Goal: Navigation & Orientation: Find specific page/section

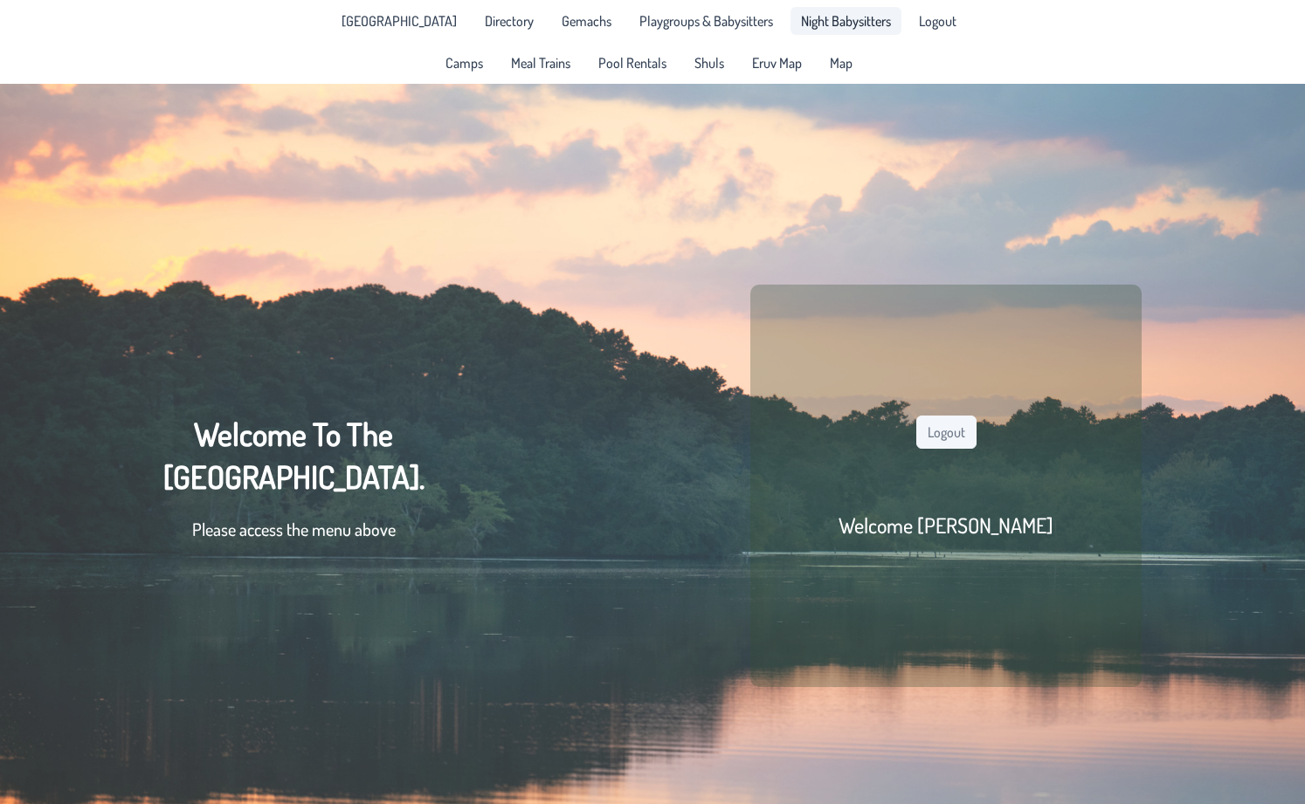
click at [810, 27] on span "Night Babysitters" at bounding box center [846, 21] width 90 height 14
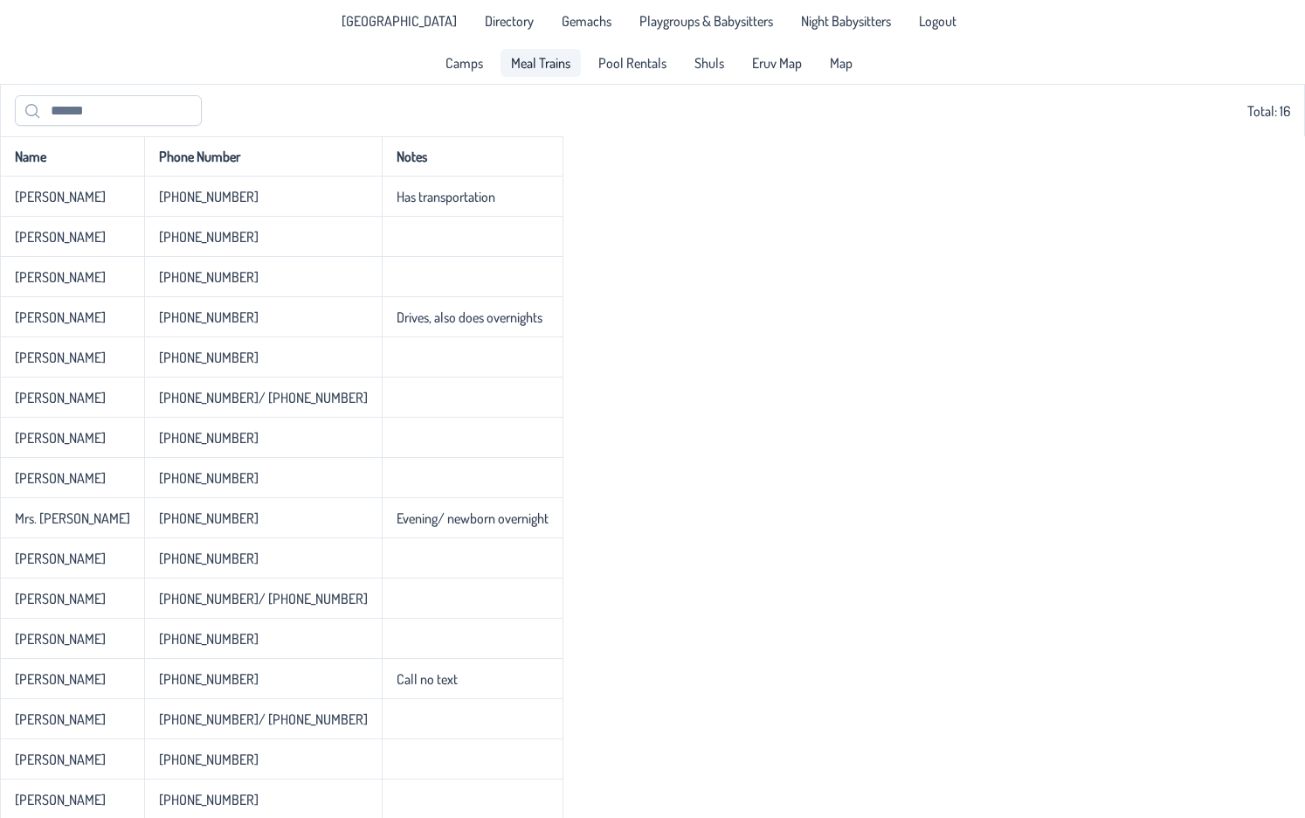
click at [521, 66] on span "Meal Trains" at bounding box center [540, 63] width 59 height 14
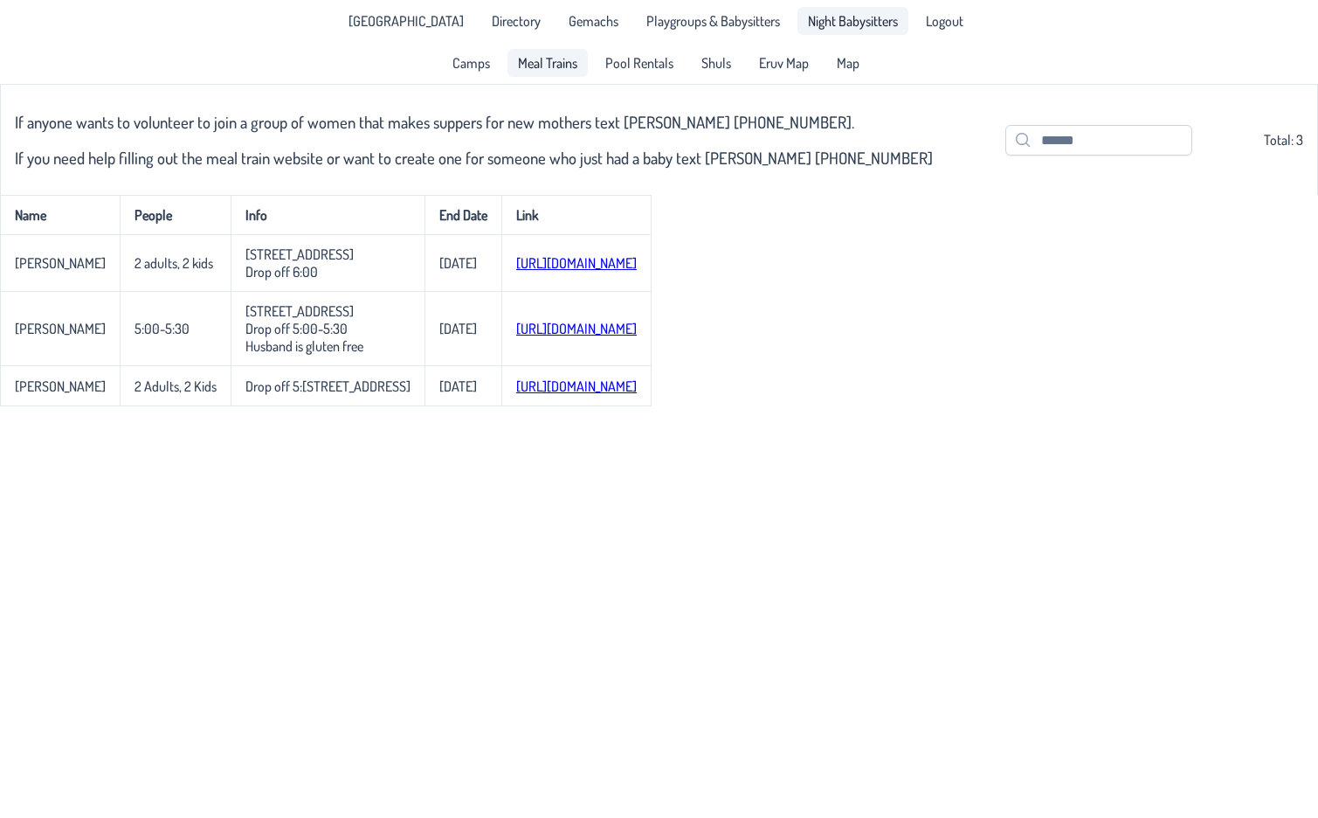
click at [823, 24] on span "Night Babysitters" at bounding box center [853, 21] width 90 height 14
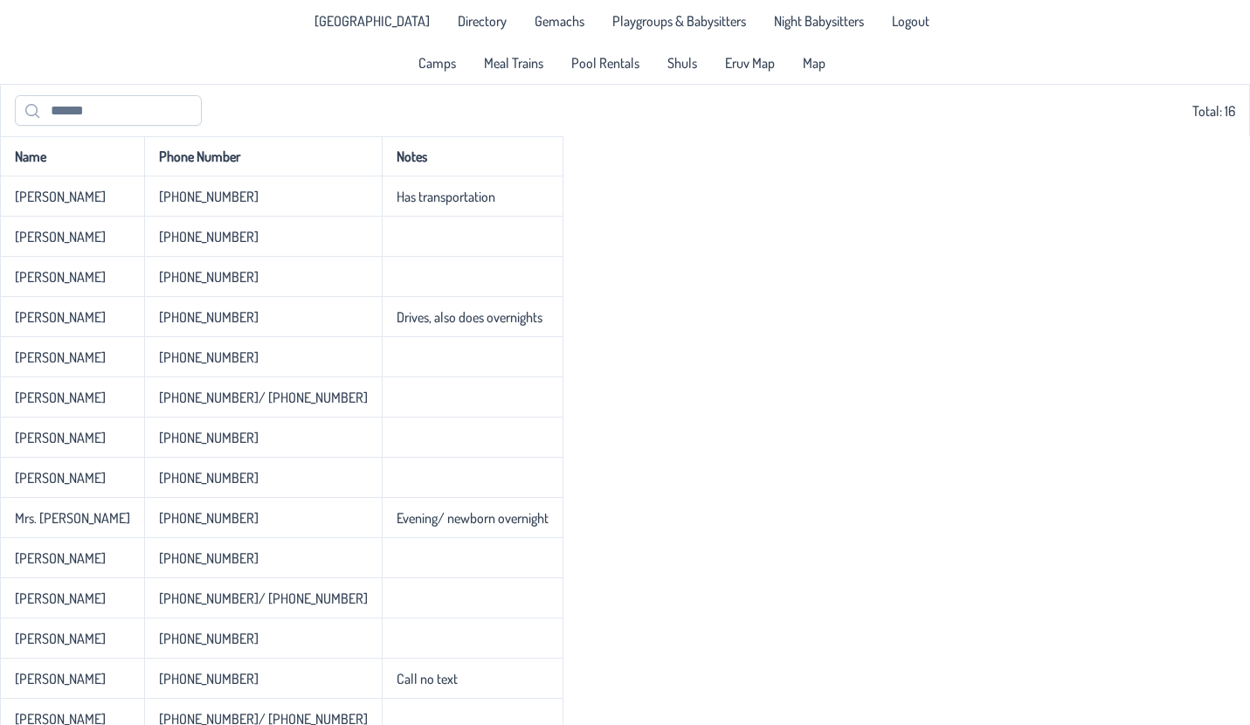
scroll to position [97, 0]
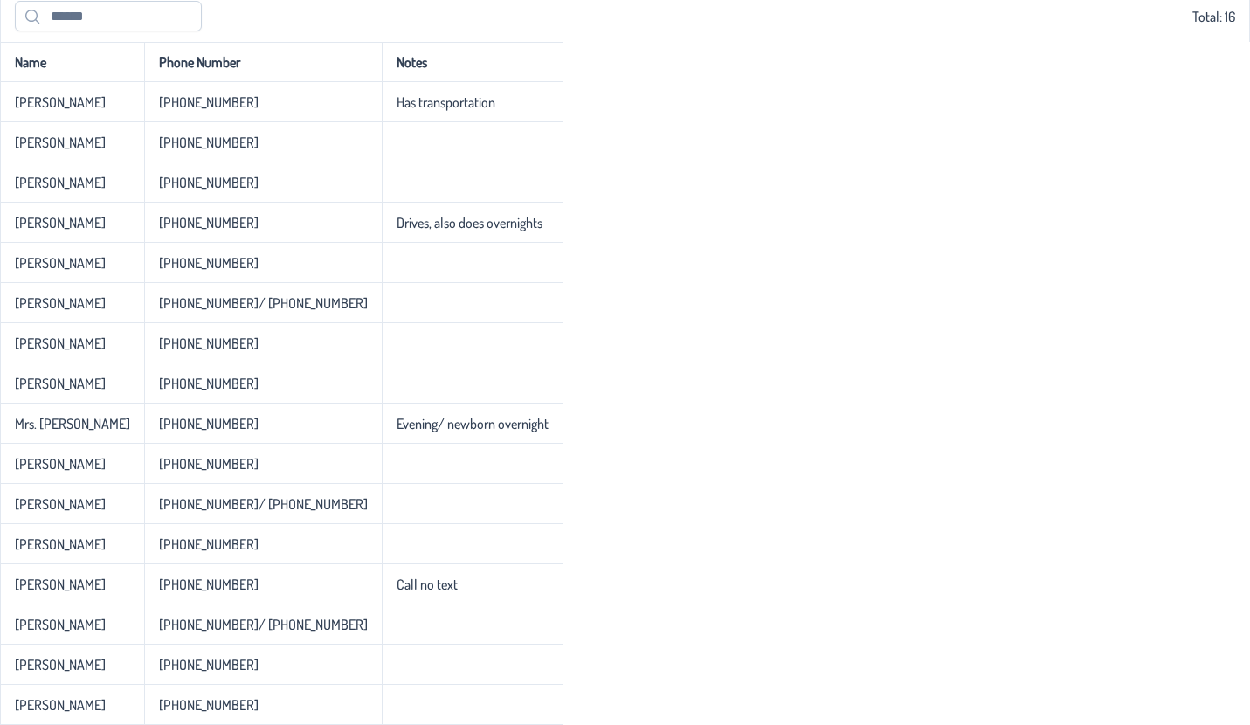
click at [620, 349] on div "Name Phone Number Notes [PERSON_NAME] [PHONE_NUMBER] Has transportation [PERSON…" at bounding box center [625, 383] width 1250 height 683
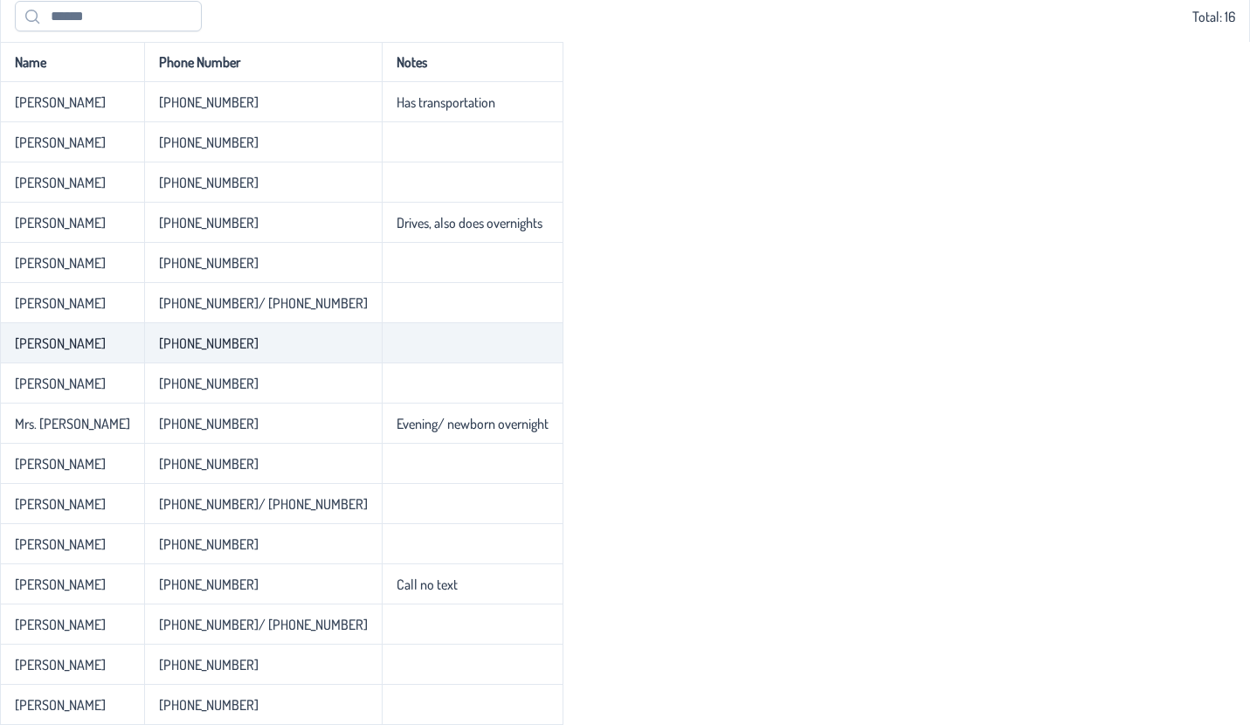
drag, startPoint x: 102, startPoint y: 349, endPoint x: 18, endPoint y: 348, distance: 83.9
click at [18, 348] on td "[PERSON_NAME]" at bounding box center [72, 343] width 144 height 40
click at [18, 348] on p-celleditor "[PERSON_NAME]" at bounding box center [60, 343] width 91 height 17
drag, startPoint x: 18, startPoint y: 348, endPoint x: 99, endPoint y: 343, distance: 80.5
click at [99, 343] on td "[PERSON_NAME]" at bounding box center [72, 343] width 144 height 40
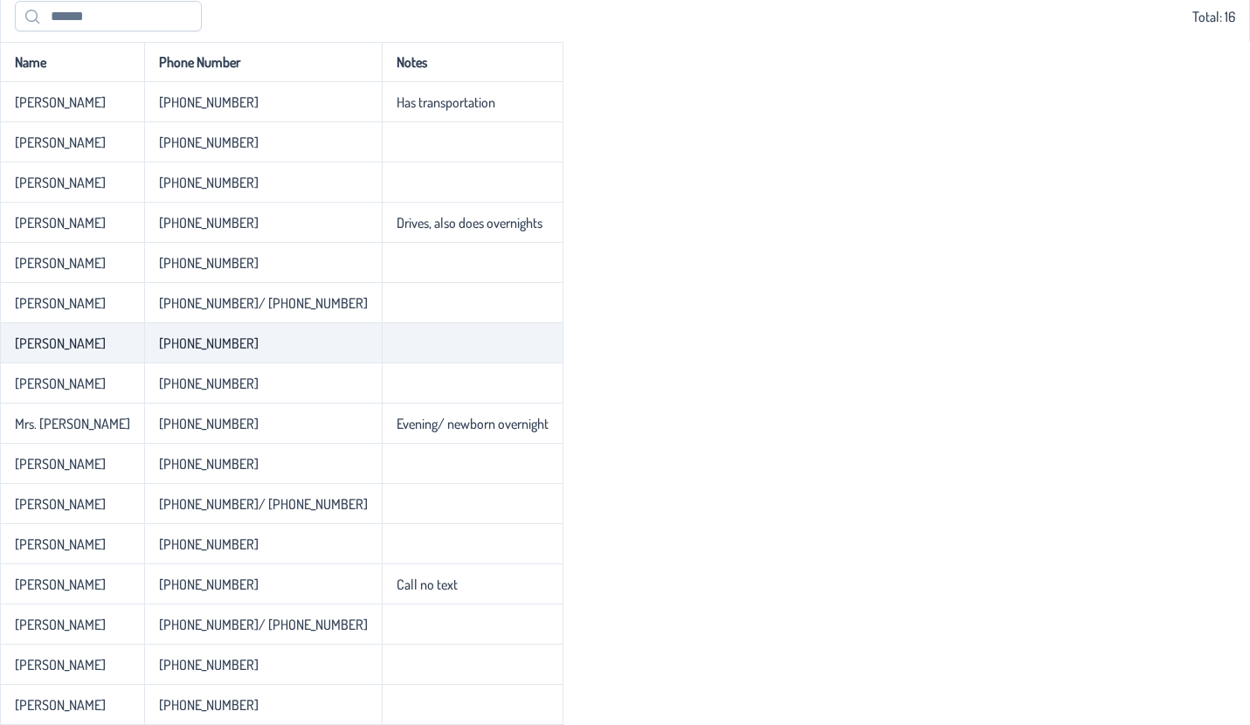
click at [99, 343] on td "[PERSON_NAME]" at bounding box center [72, 343] width 144 height 40
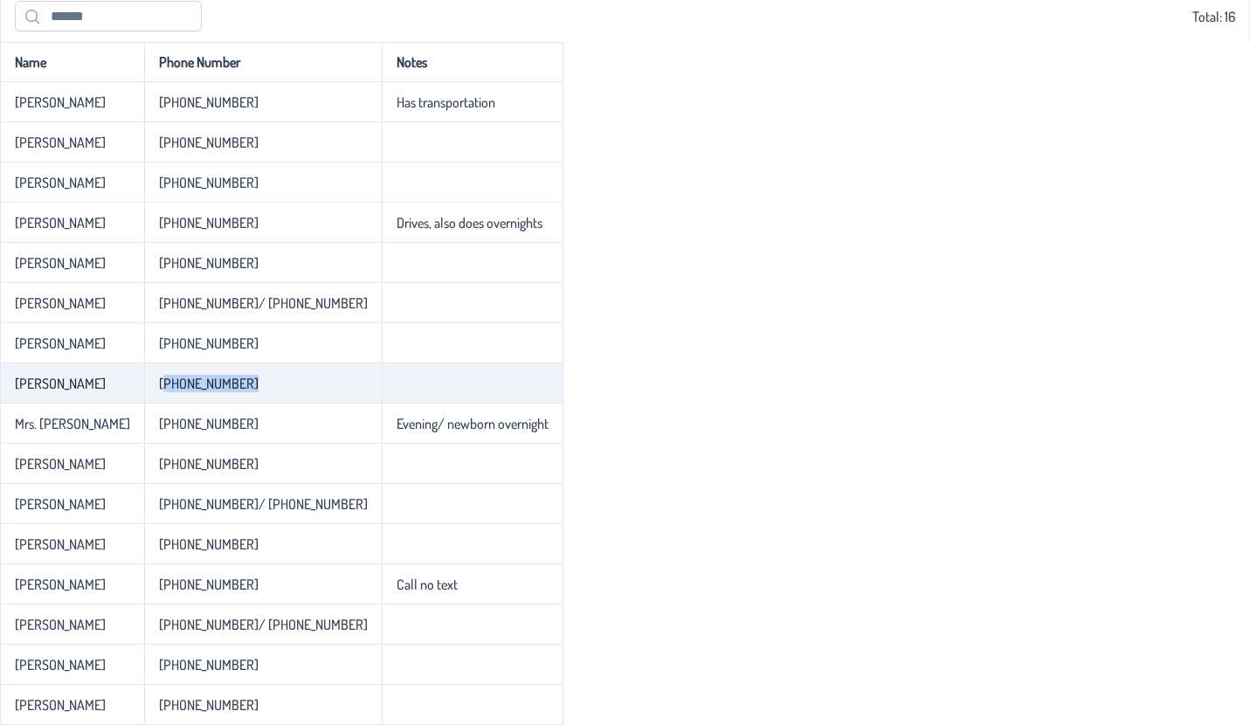
drag, startPoint x: 259, startPoint y: 383, endPoint x: 159, endPoint y: 391, distance: 100.8
click at [159, 391] on td "[PHONE_NUMBER]" at bounding box center [263, 383] width 238 height 40
click at [144, 391] on td "[PHONE_NUMBER]" at bounding box center [263, 383] width 238 height 40
drag, startPoint x: 134, startPoint y: 387, endPoint x: 17, endPoint y: 375, distance: 116.8
click at [18, 375] on td "[PERSON_NAME]" at bounding box center [72, 383] width 144 height 40
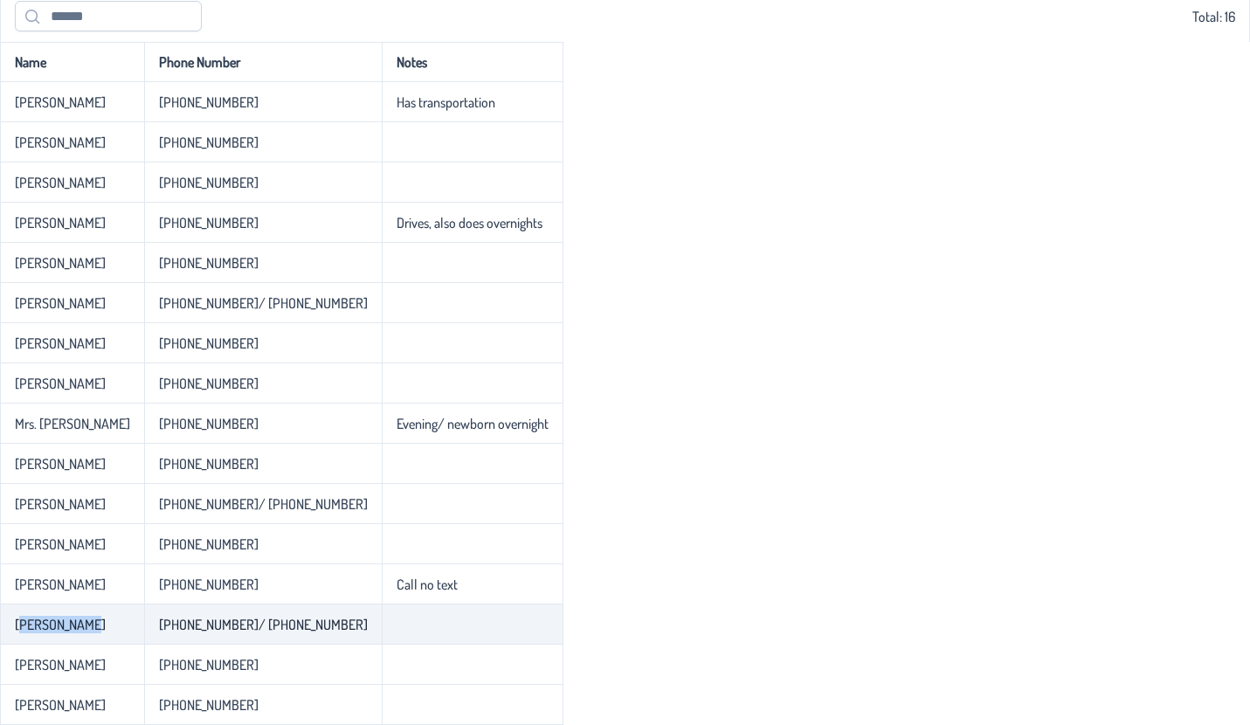
drag, startPoint x: 22, startPoint y: 626, endPoint x: 93, endPoint y: 621, distance: 71.8
click at [93, 621] on td "[PERSON_NAME]" at bounding box center [72, 624] width 144 height 40
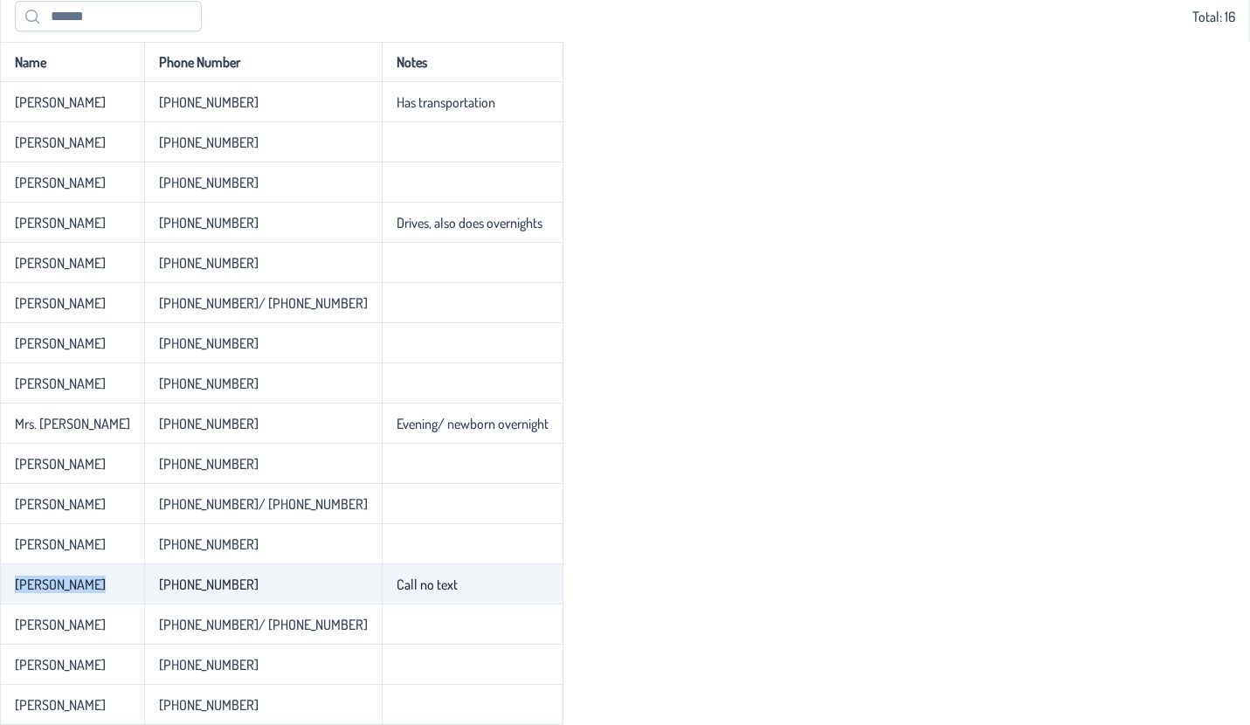
drag, startPoint x: 101, startPoint y: 587, endPoint x: 4, endPoint y: 574, distance: 97.8
click at [4, 581] on td "[PERSON_NAME]" at bounding box center [72, 584] width 144 height 40
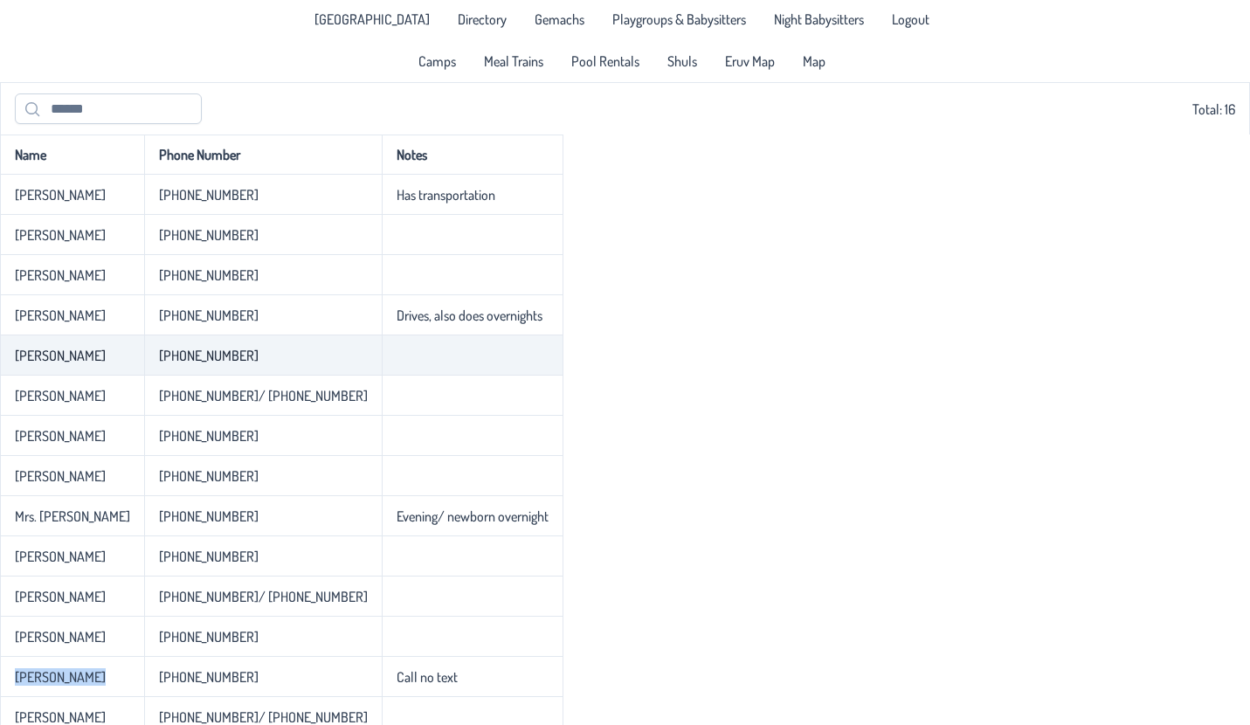
scroll to position [0, 0]
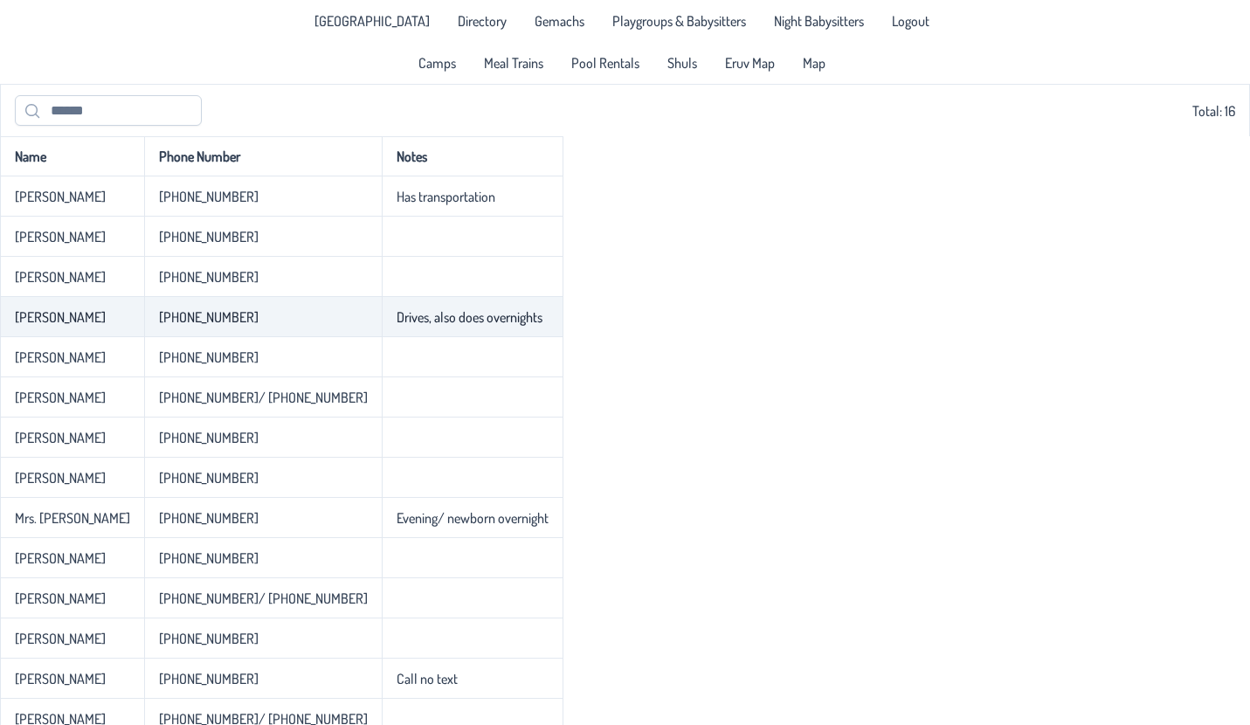
click at [21, 312] on p-celleditor "[PERSON_NAME]" at bounding box center [60, 316] width 91 height 17
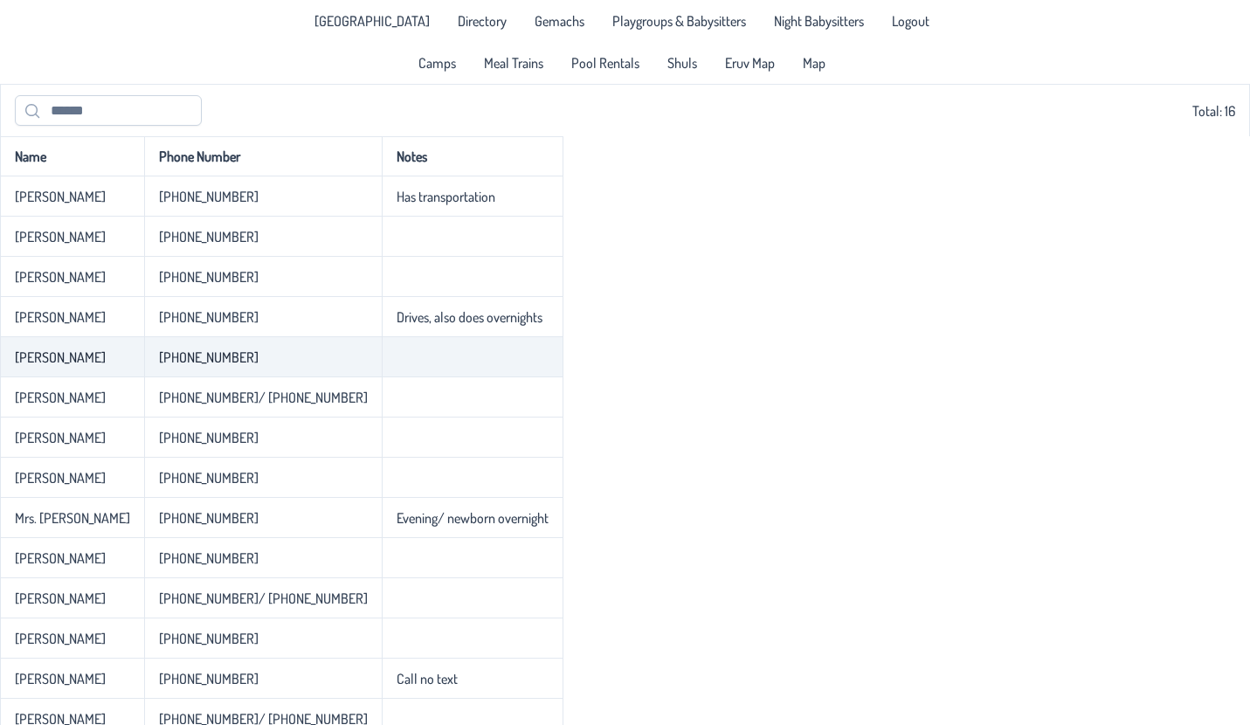
drag, startPoint x: 39, startPoint y: 361, endPoint x: 128, endPoint y: 362, distance: 89.1
click at [128, 362] on td "[PERSON_NAME]" at bounding box center [72, 357] width 144 height 40
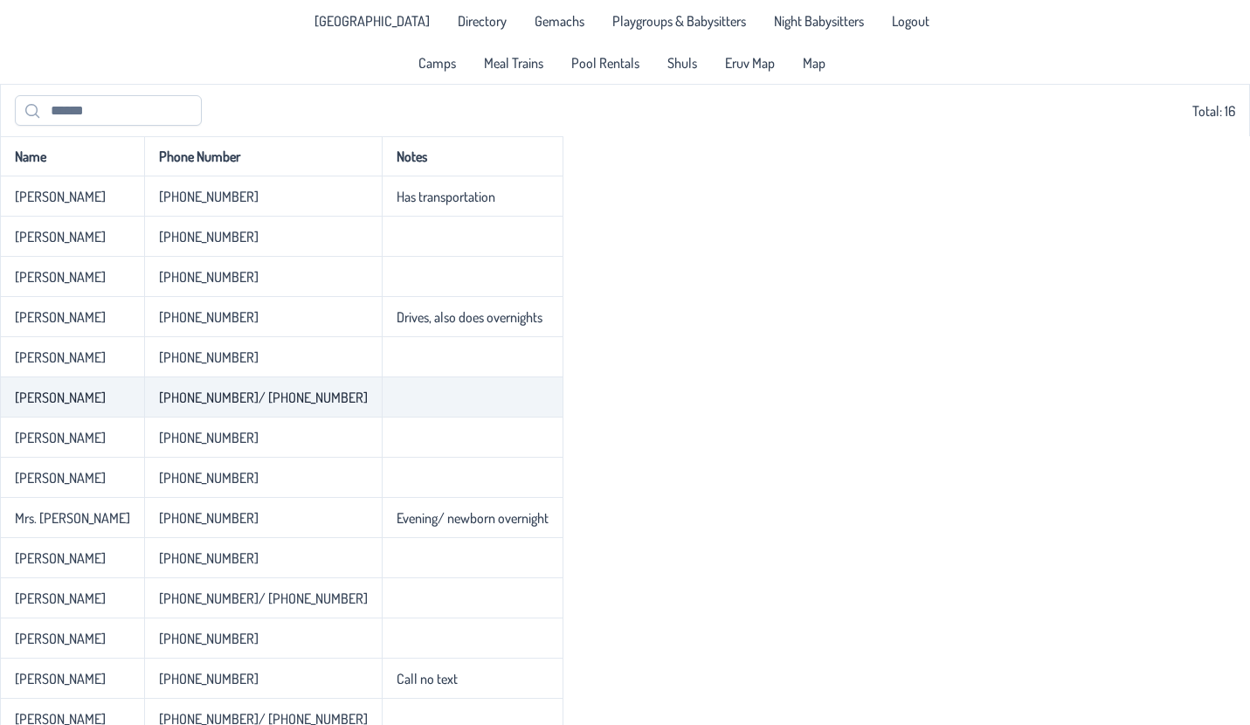
click at [75, 387] on td "[PERSON_NAME]" at bounding box center [72, 397] width 144 height 40
drag, startPoint x: 76, startPoint y: 396, endPoint x: 43, endPoint y: 396, distance: 33.2
click at [43, 396] on p-celleditor "[PERSON_NAME]" at bounding box center [60, 397] width 91 height 17
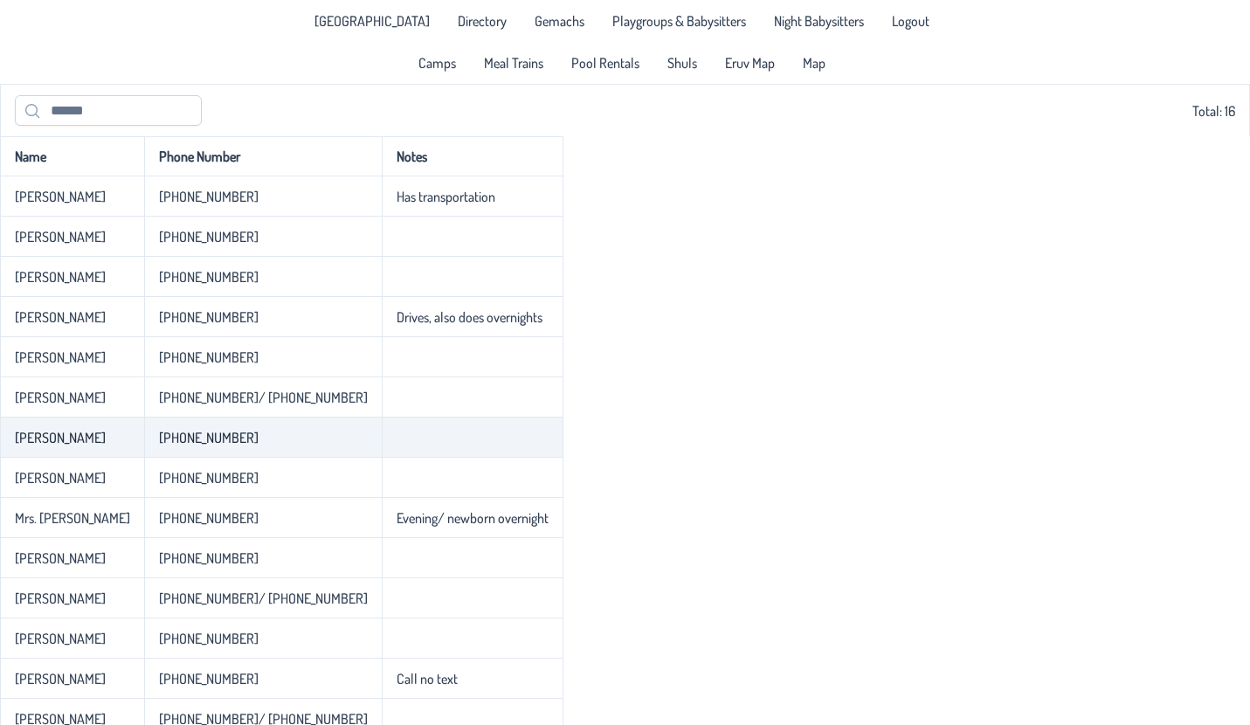
click at [24, 428] on td "[PERSON_NAME]" at bounding box center [72, 438] width 144 height 40
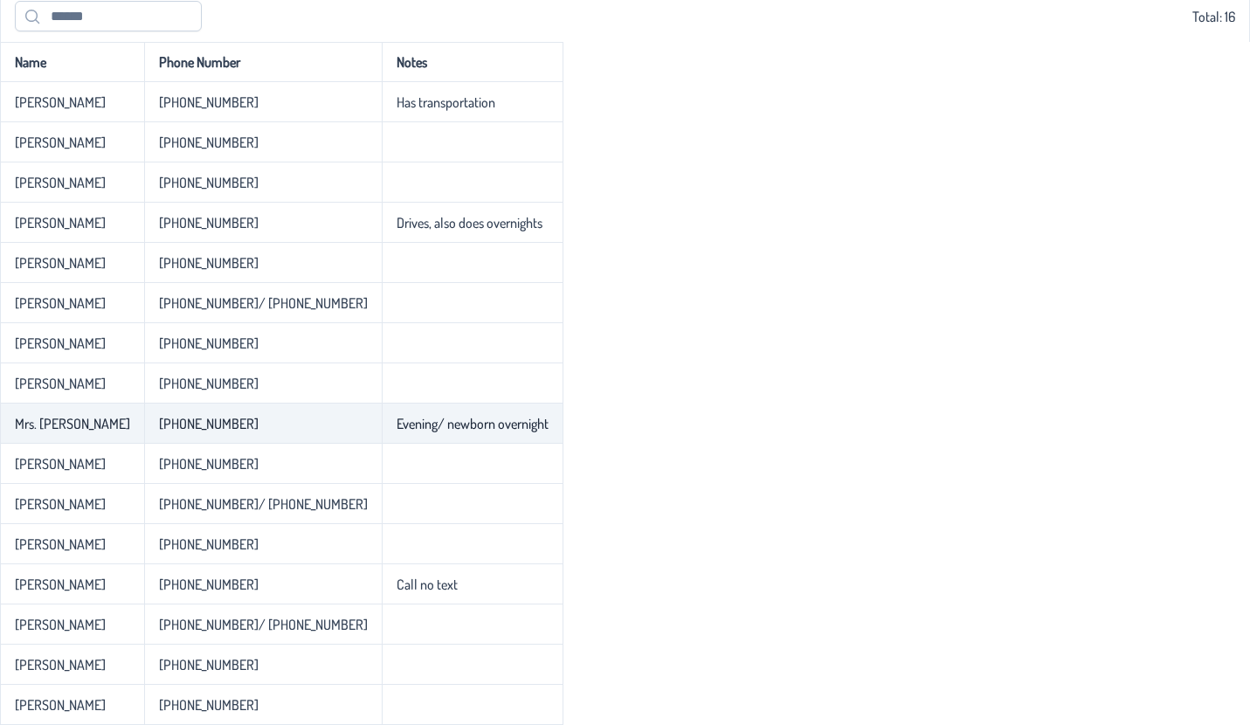
scroll to position [10, 0]
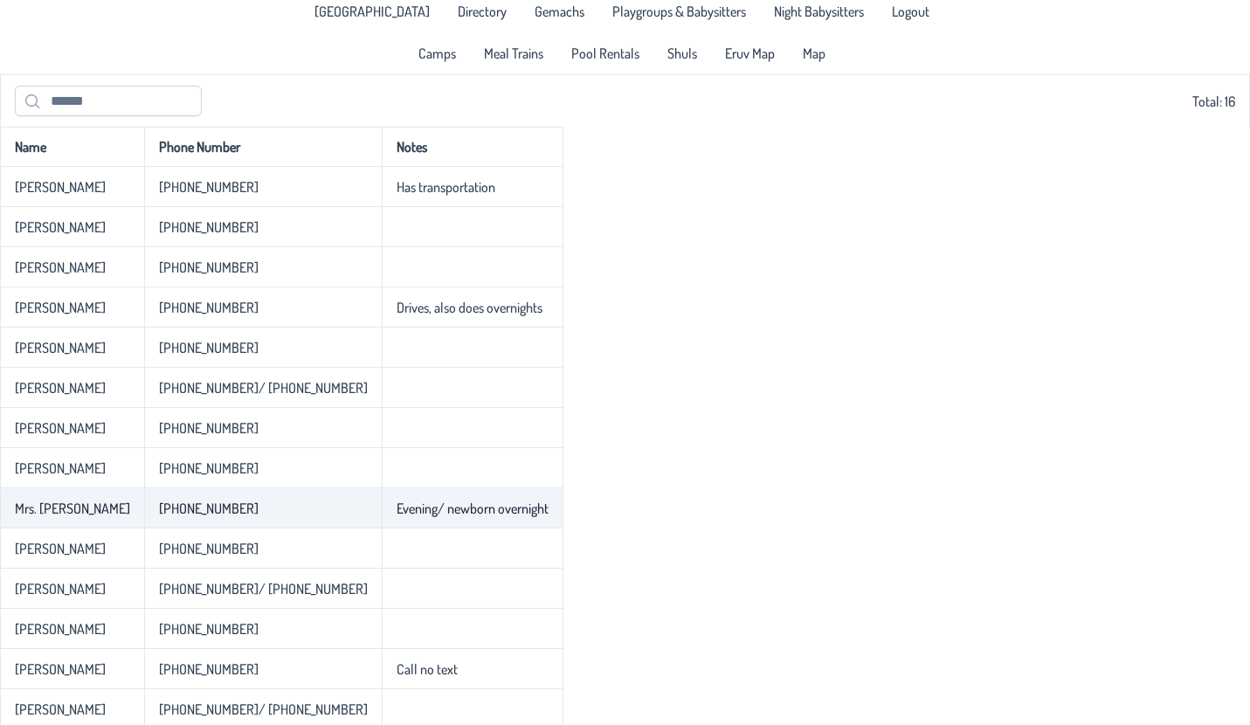
drag, startPoint x: 107, startPoint y: 708, endPoint x: 28, endPoint y: 414, distance: 303.8
click at [28, 414] on tbody "[PERSON_NAME] [PHONE_NUMBER] Has transportation [GEOGRAPHIC_DATA][PERSON_NAME][…" at bounding box center [281, 488] width 563 height 643
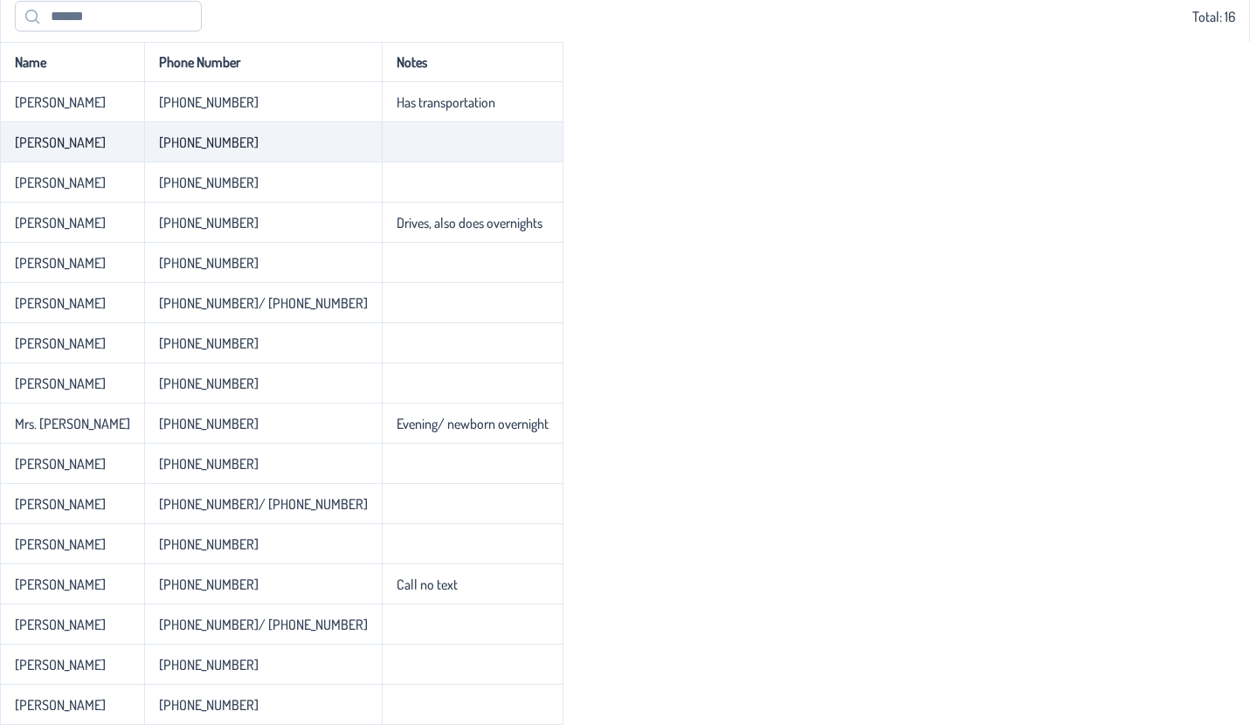
scroll to position [0, 0]
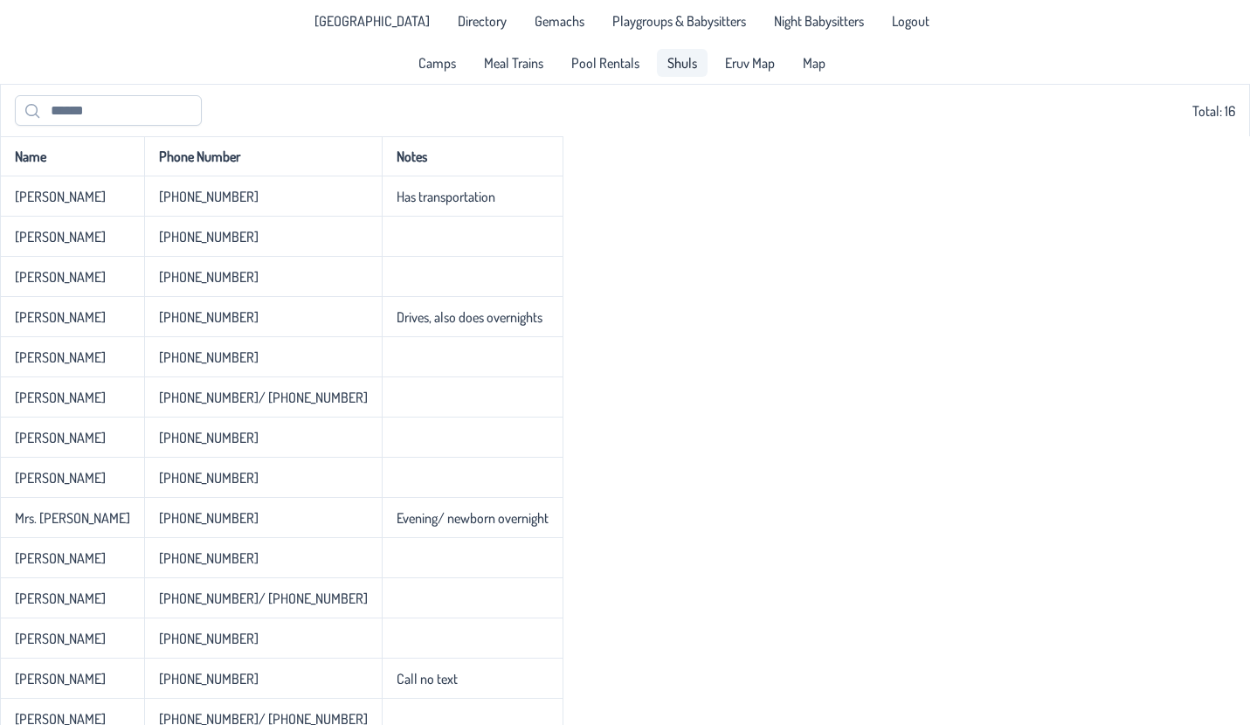
click at [667, 66] on span "Shuls" at bounding box center [682, 63] width 30 height 14
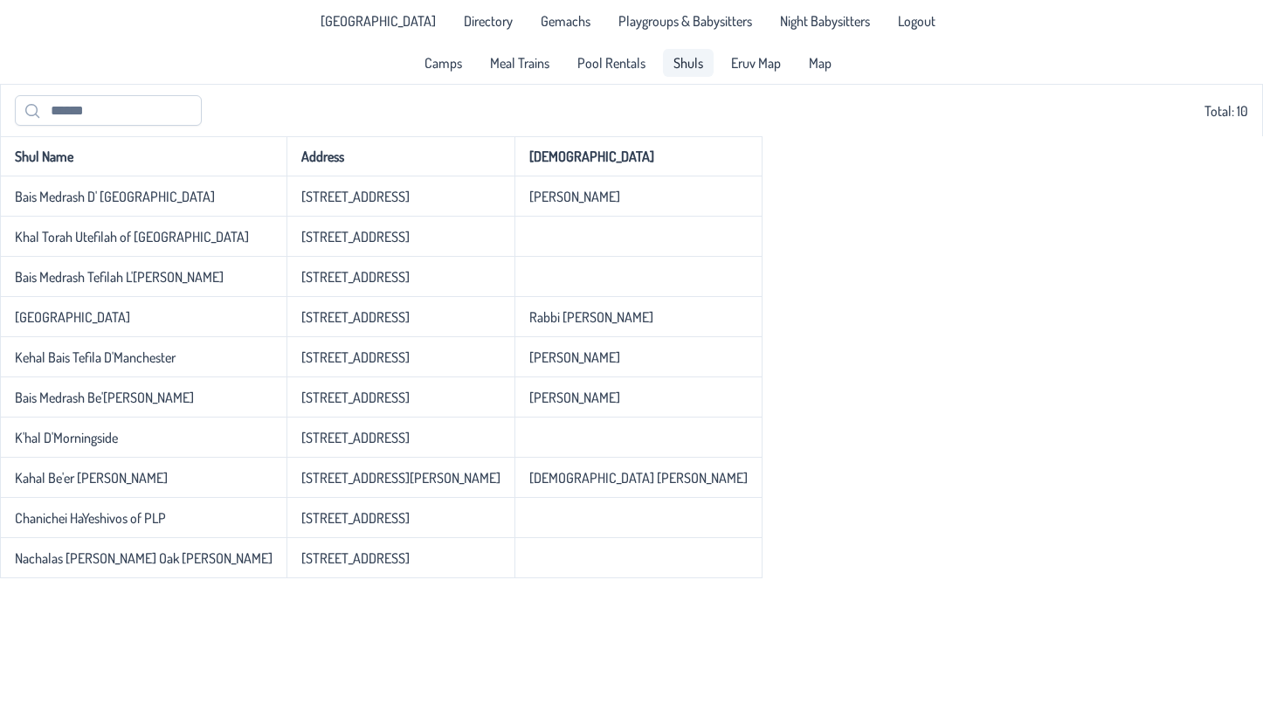
click at [804, 300] on div "Shul Name Address Rabbi Bais [GEOGRAPHIC_DATA] [STREET_ADDRESS] [PERSON_NAME] K…" at bounding box center [631, 357] width 1263 height 442
click at [676, 66] on span "Shuls" at bounding box center [688, 63] width 30 height 14
click at [604, 66] on span "Pool Rentals" at bounding box center [611, 63] width 68 height 14
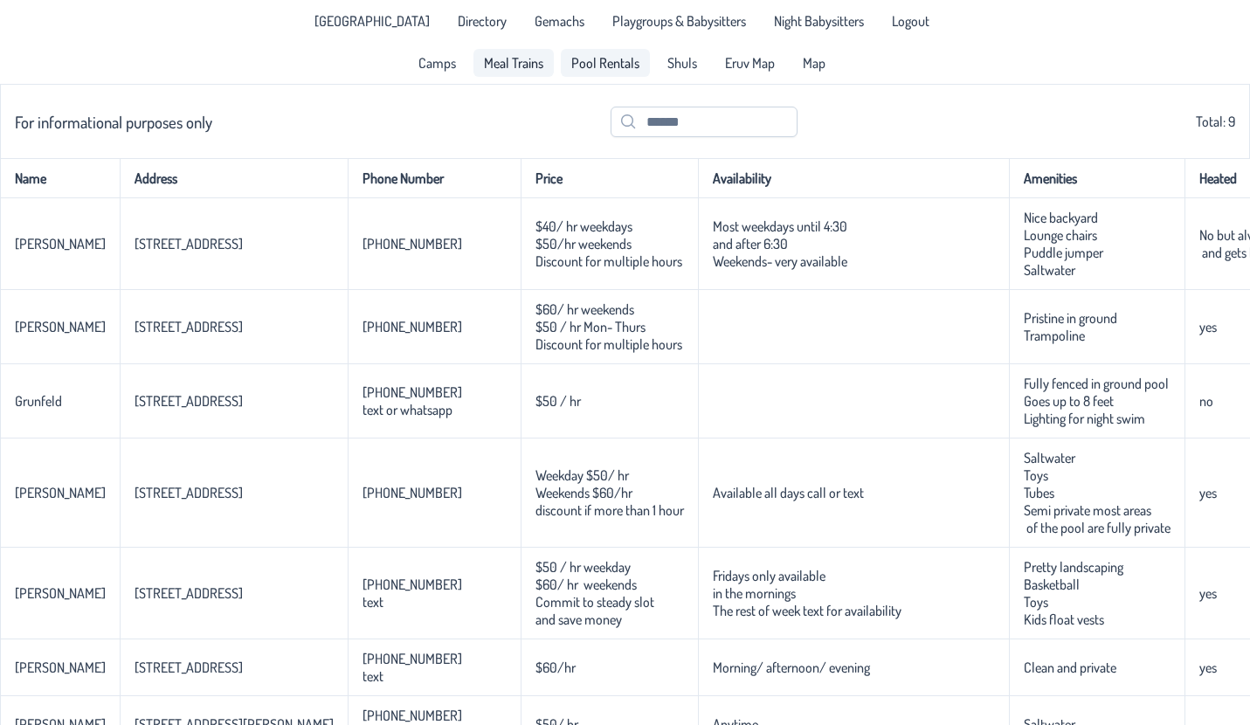
click at [529, 69] on span "Meal Trains" at bounding box center [513, 63] width 59 height 14
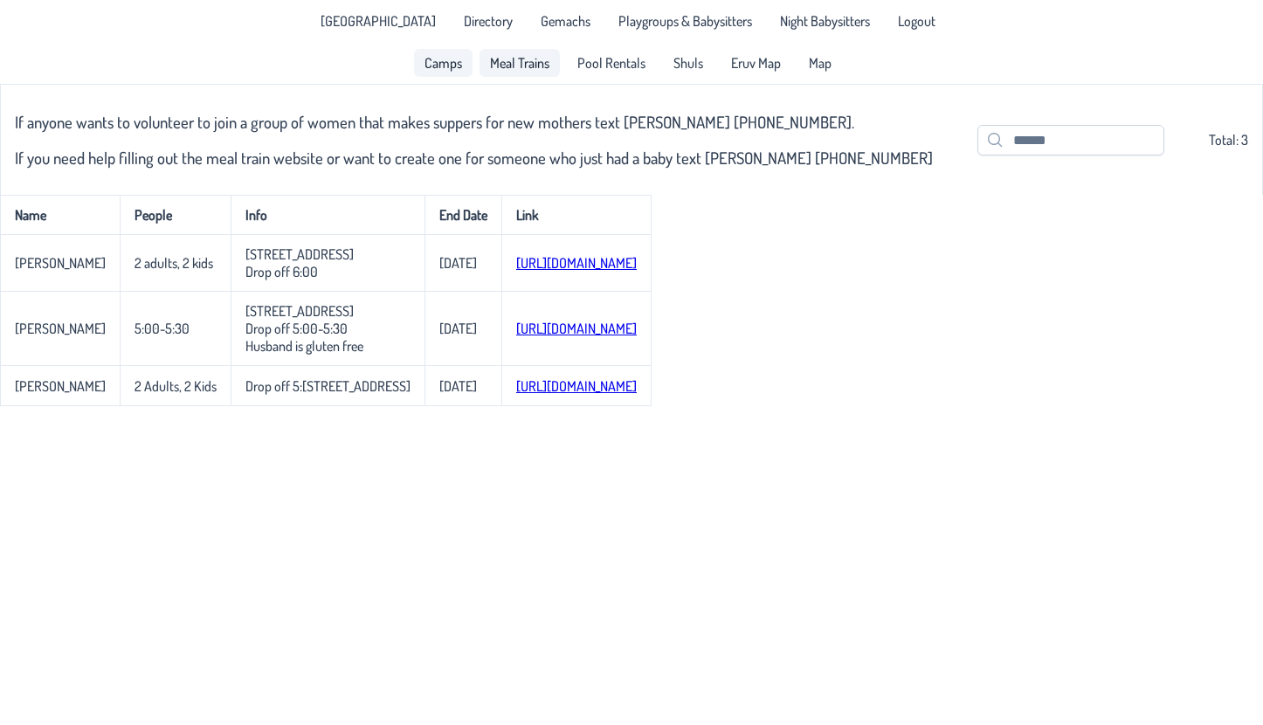
click at [457, 66] on span "Camps" at bounding box center [444, 63] width 38 height 14
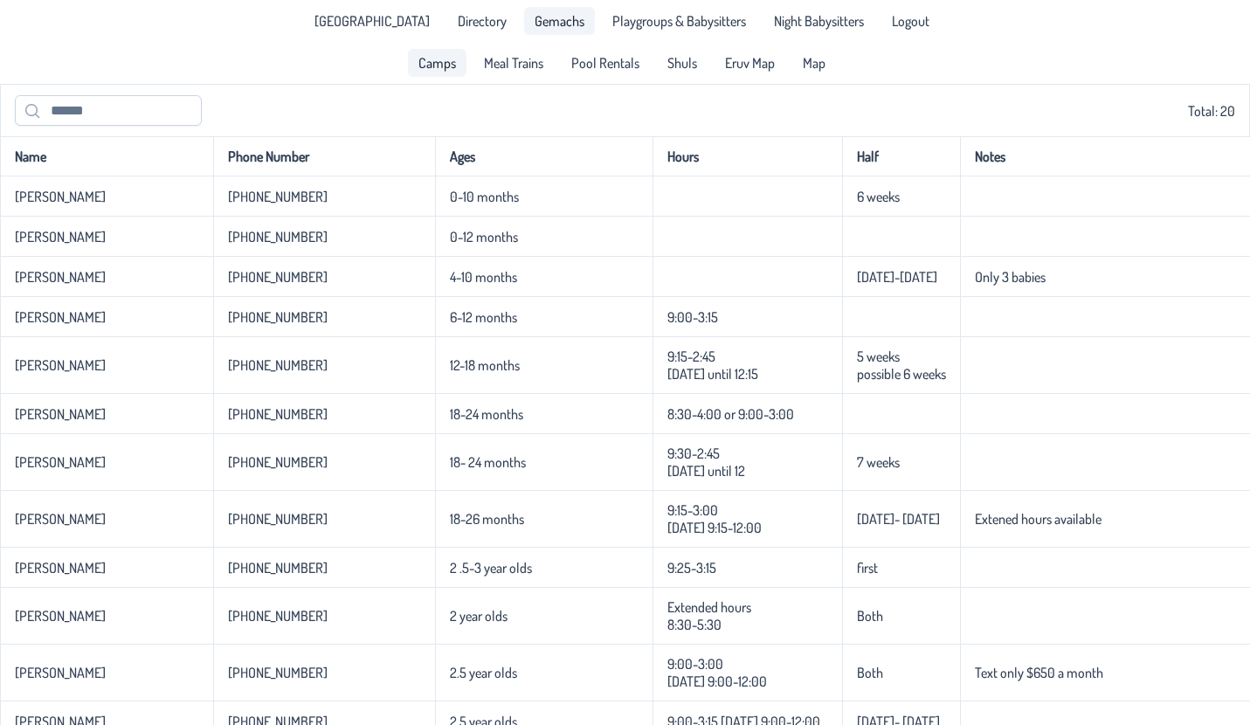
click at [535, 24] on span "Gemachs" at bounding box center [560, 21] width 50 height 14
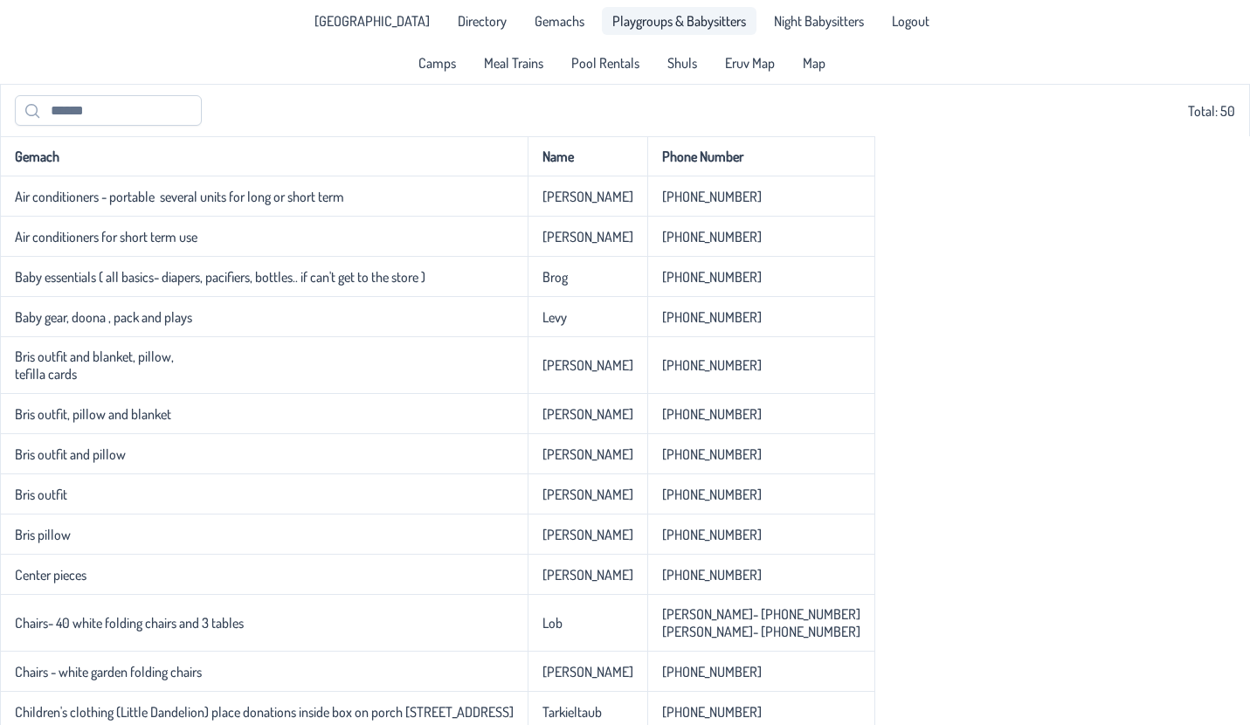
click at [662, 14] on span "Playgroups & Babysitters" at bounding box center [679, 21] width 134 height 14
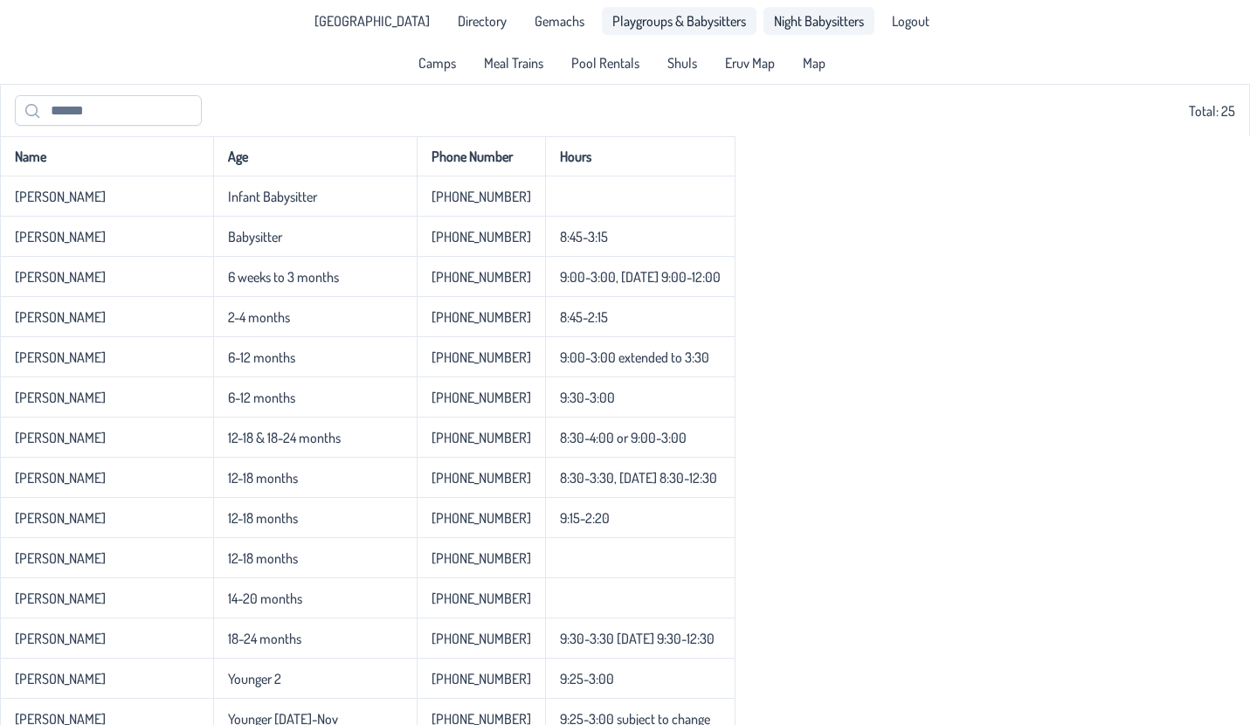
click at [803, 22] on span "Night Babysitters" at bounding box center [819, 21] width 90 height 14
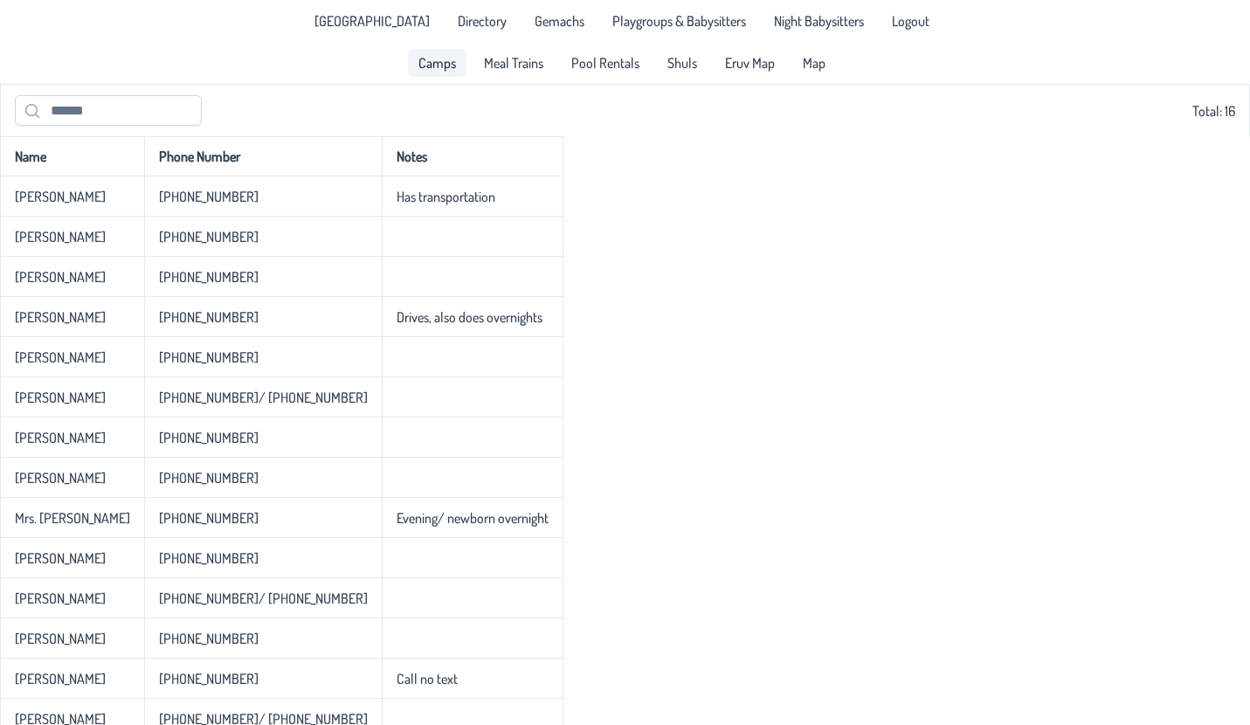
click at [427, 70] on span "Camps" at bounding box center [437, 63] width 38 height 14
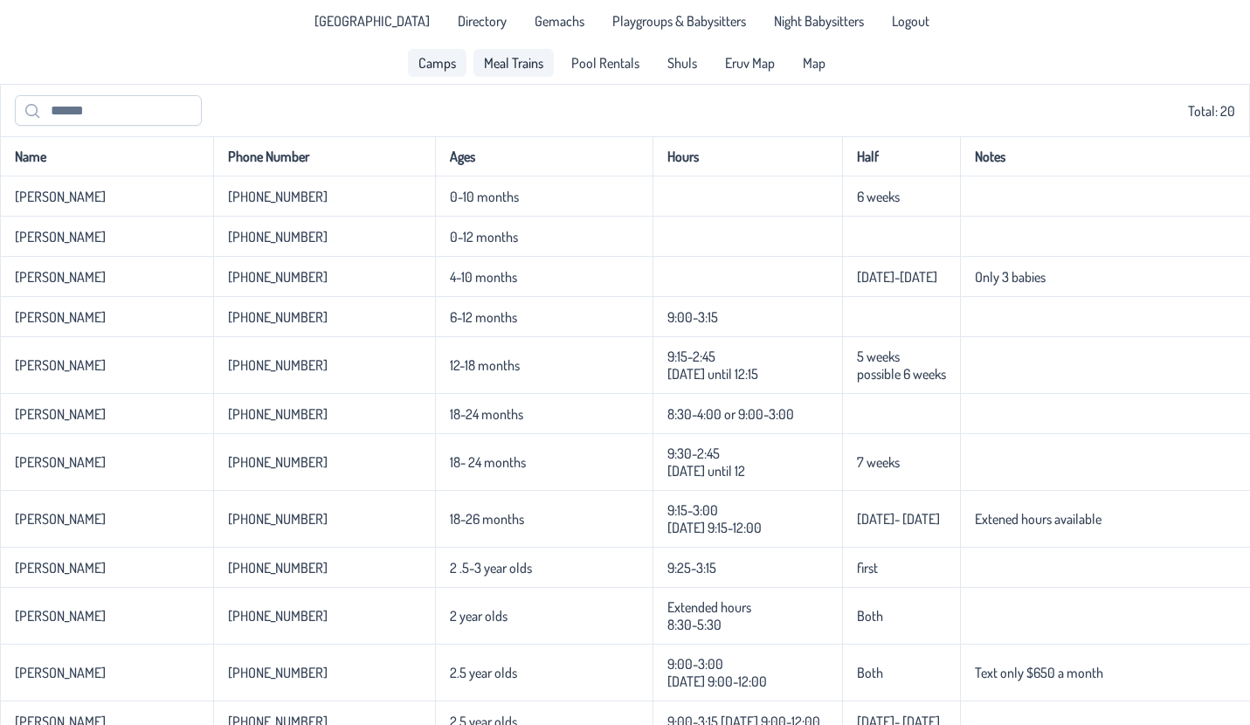
click at [514, 64] on span "Meal Trains" at bounding box center [513, 63] width 59 height 14
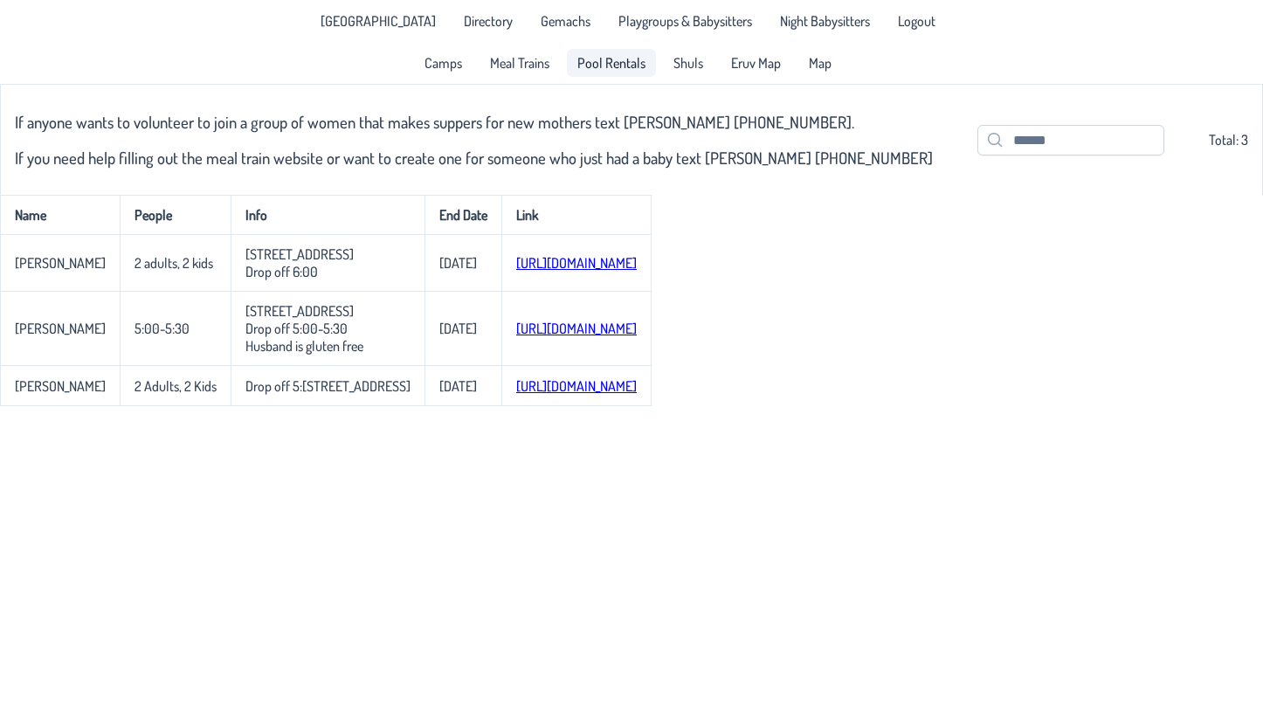
click at [598, 67] on span "Pool Rentals" at bounding box center [611, 63] width 68 height 14
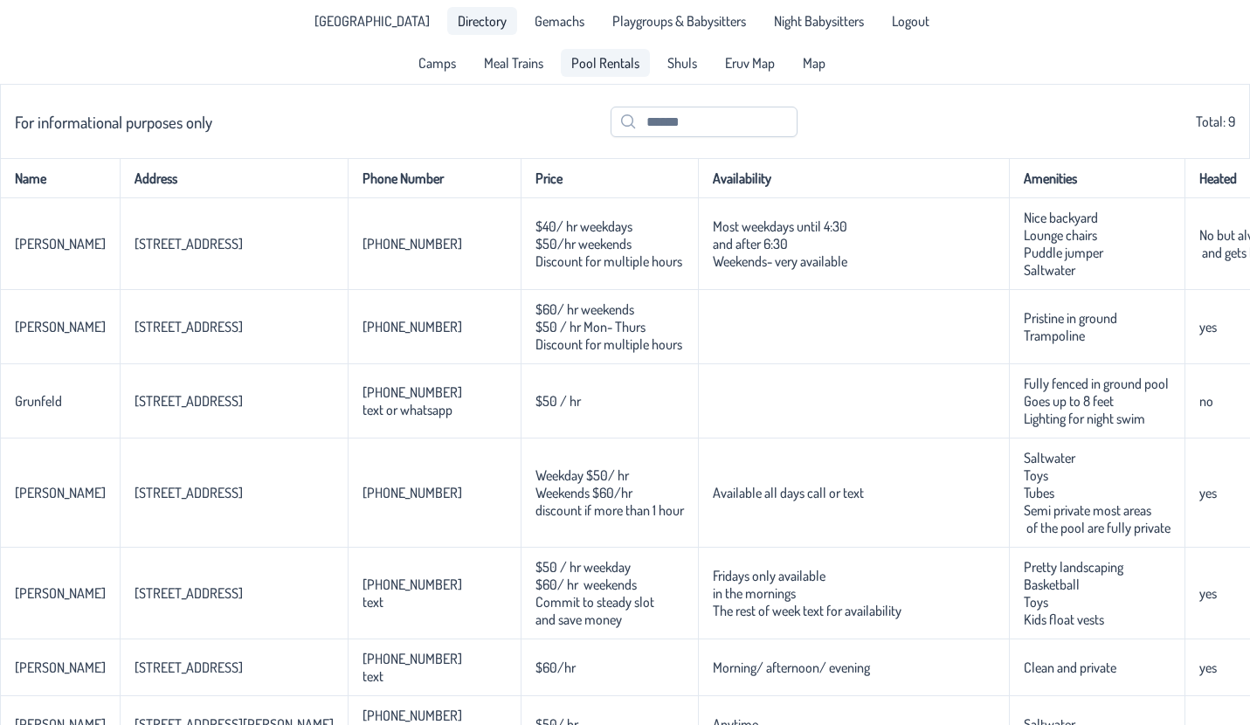
click at [461, 25] on span "Directory" at bounding box center [482, 21] width 49 height 14
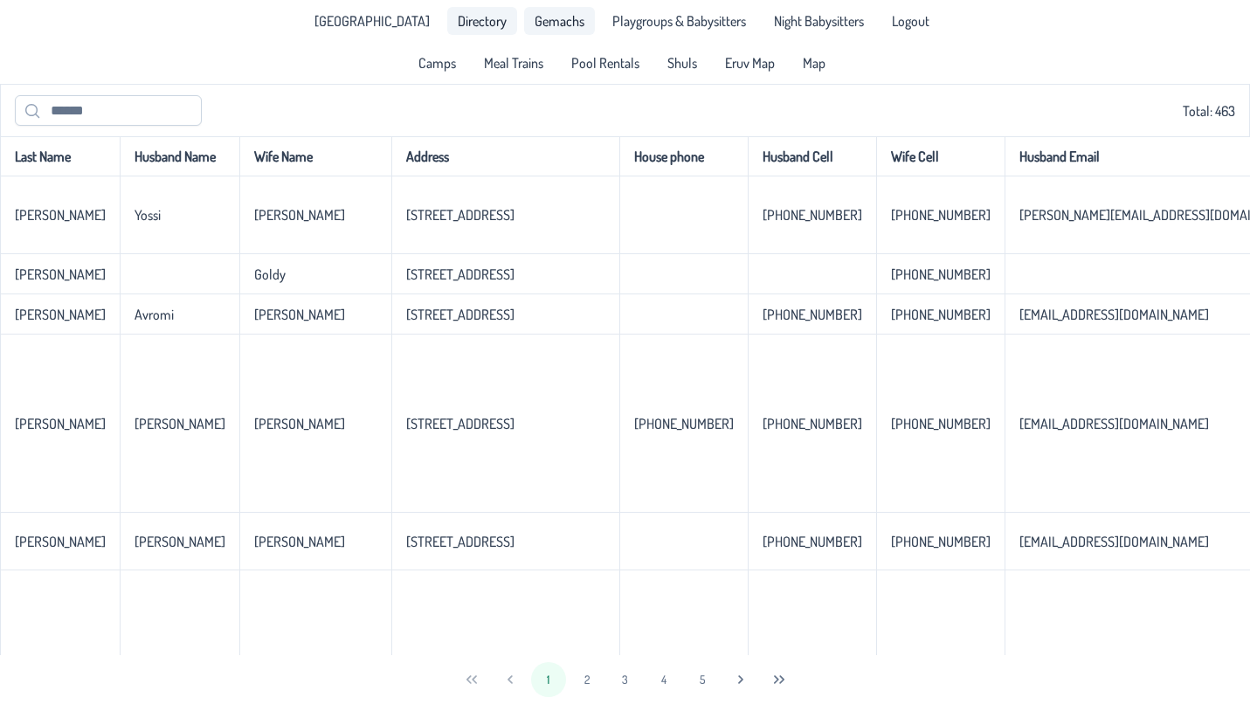
click at [551, 21] on span "Gemachs" at bounding box center [560, 21] width 50 height 14
